Goal: Information Seeking & Learning: Learn about a topic

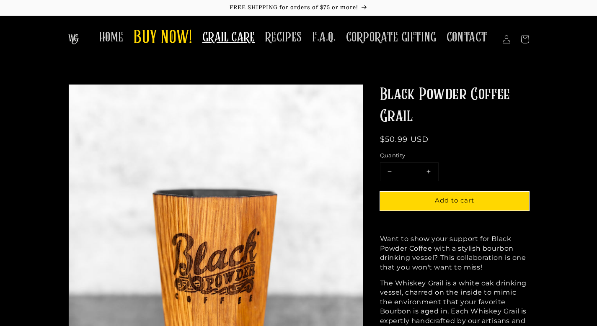
click at [240, 41] on span "GRAIL CARE" at bounding box center [228, 37] width 53 height 16
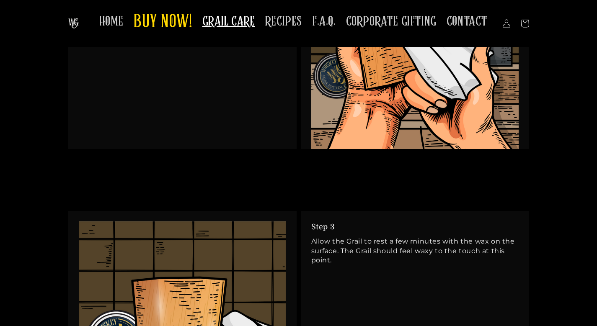
scroll to position [994, 0]
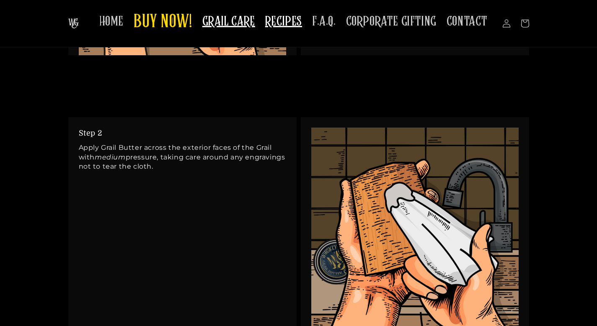
click at [288, 20] on span "RECIPES" at bounding box center [283, 21] width 37 height 16
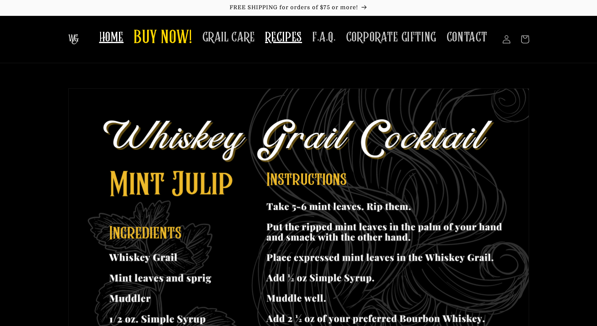
click at [117, 36] on span "HOME" at bounding box center [111, 37] width 24 height 16
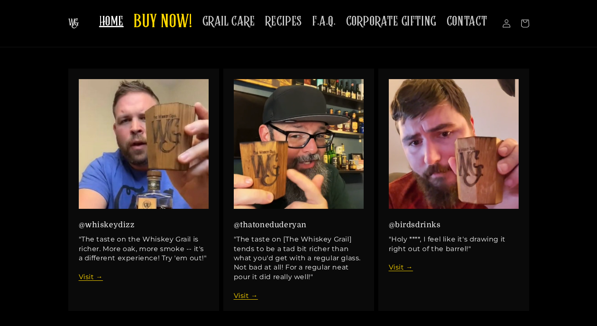
scroll to position [963, 0]
